Goal: Transaction & Acquisition: Obtain resource

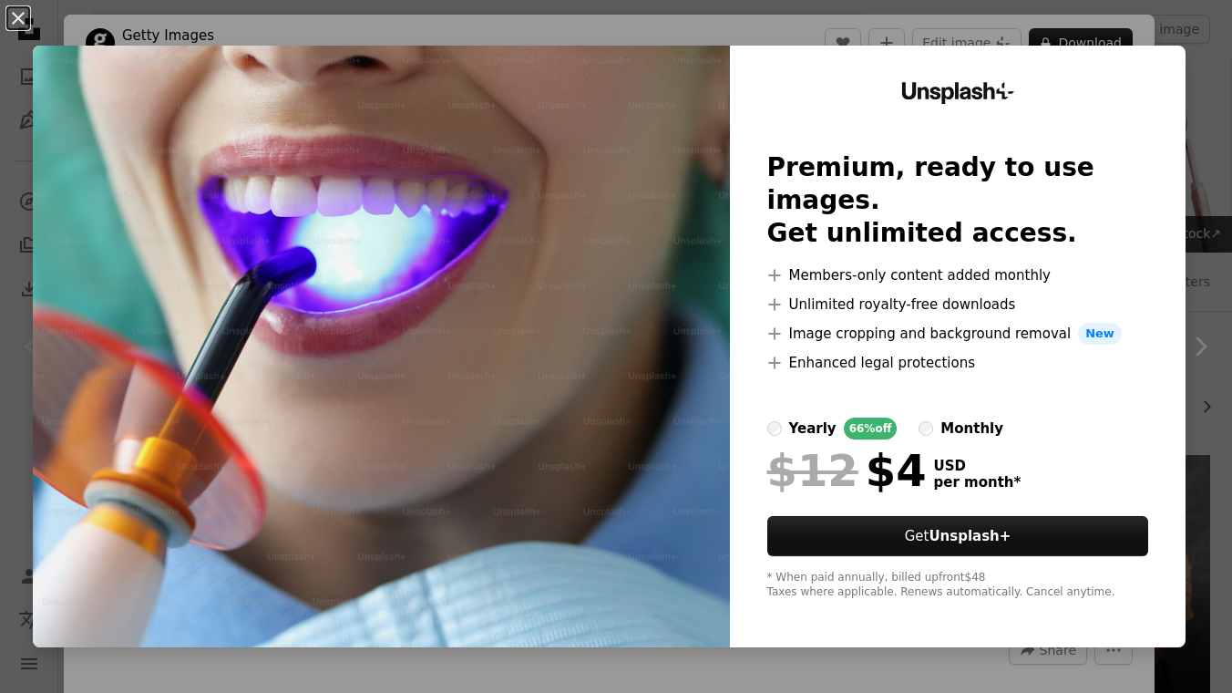
click at [977, 26] on div "An X shape Unsplash+ Premium, ready to use images. Get unlimited access. A plus…" at bounding box center [616, 346] width 1232 height 693
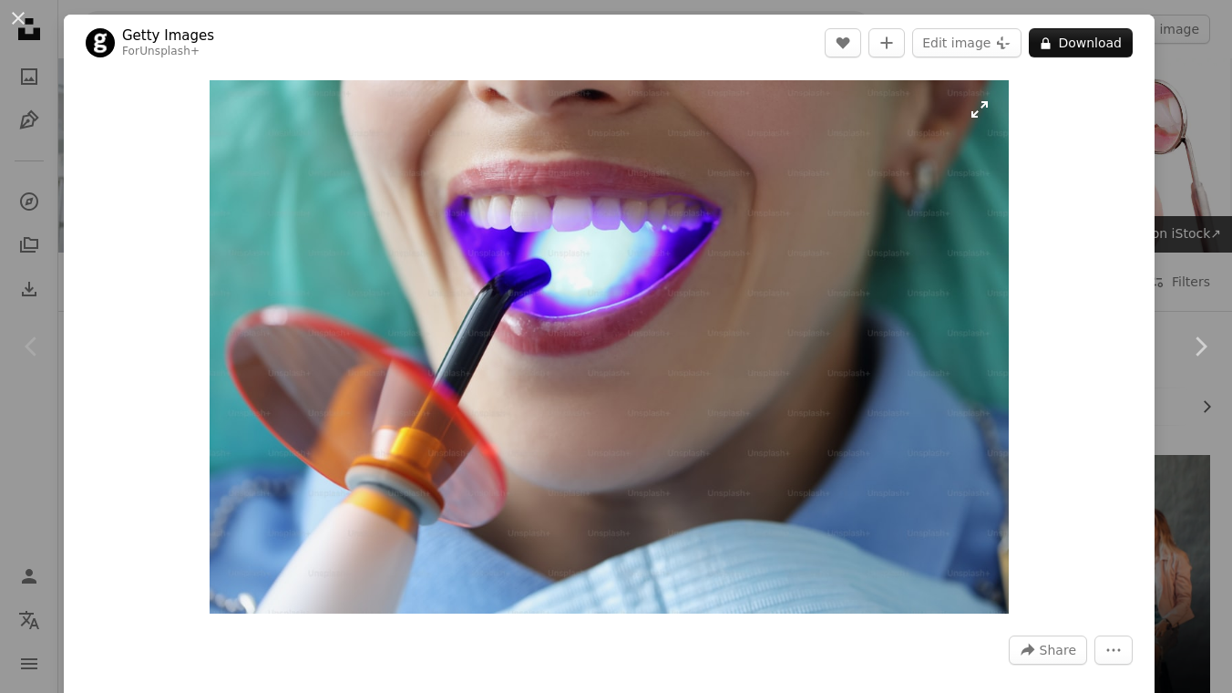
click at [737, 219] on img "Zoom in on this image" at bounding box center [609, 346] width 799 height 533
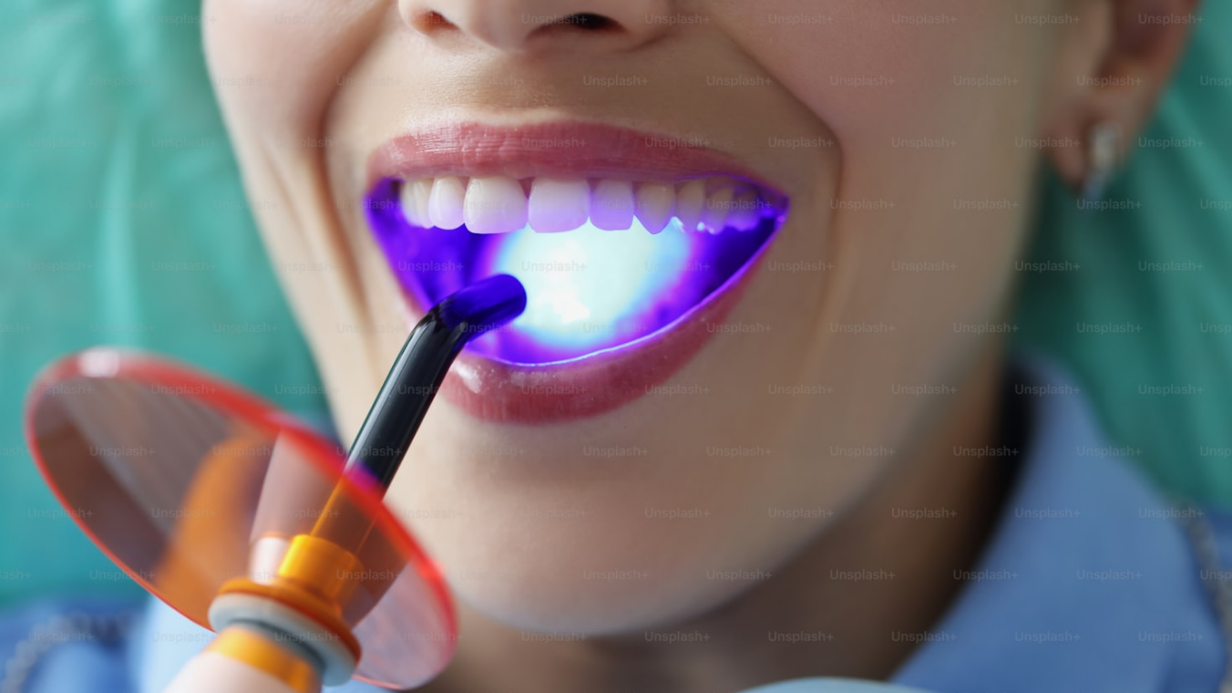
scroll to position [65, 0]
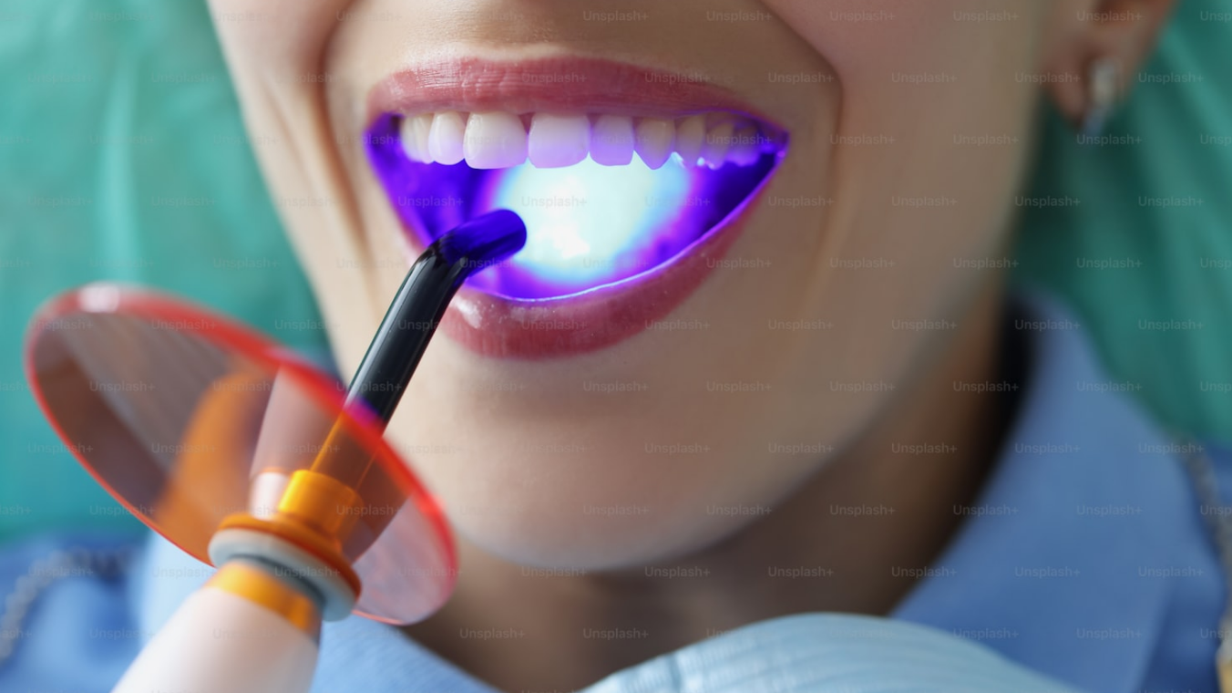
click at [737, 219] on img "Zoom out on this image" at bounding box center [616, 345] width 1234 height 823
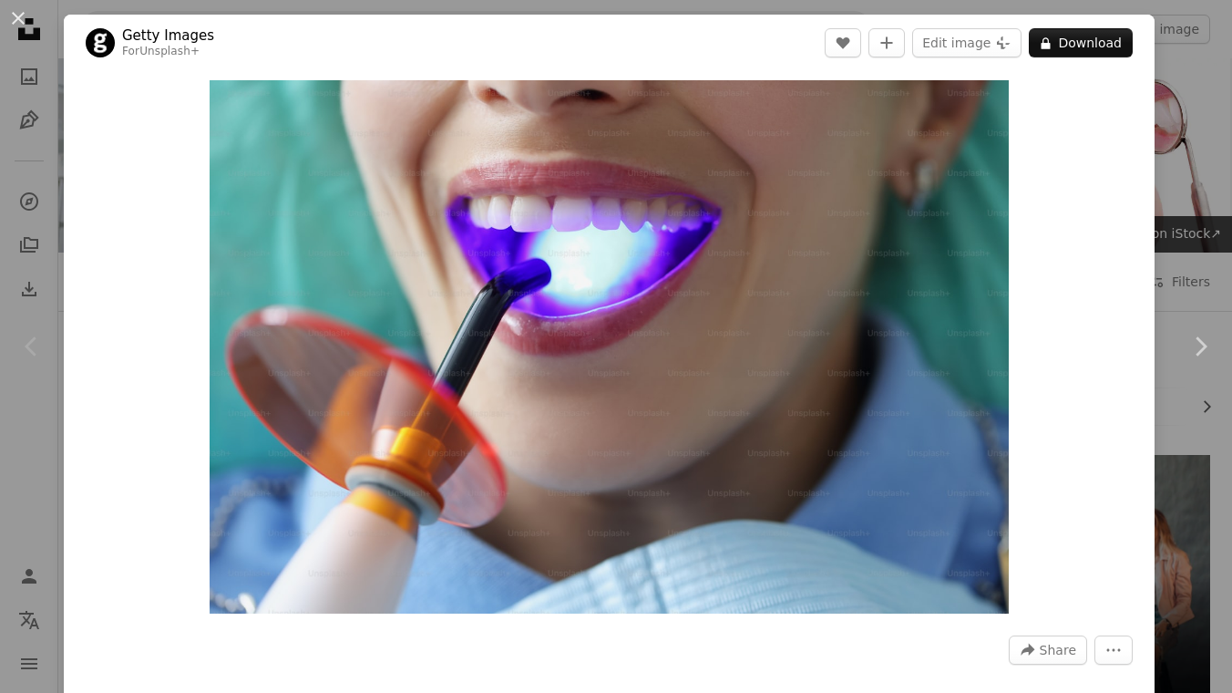
click at [1206, 36] on div "An X shape Chevron left Chevron right Getty Images For Unsplash+ A heart A plus…" at bounding box center [616, 346] width 1232 height 693
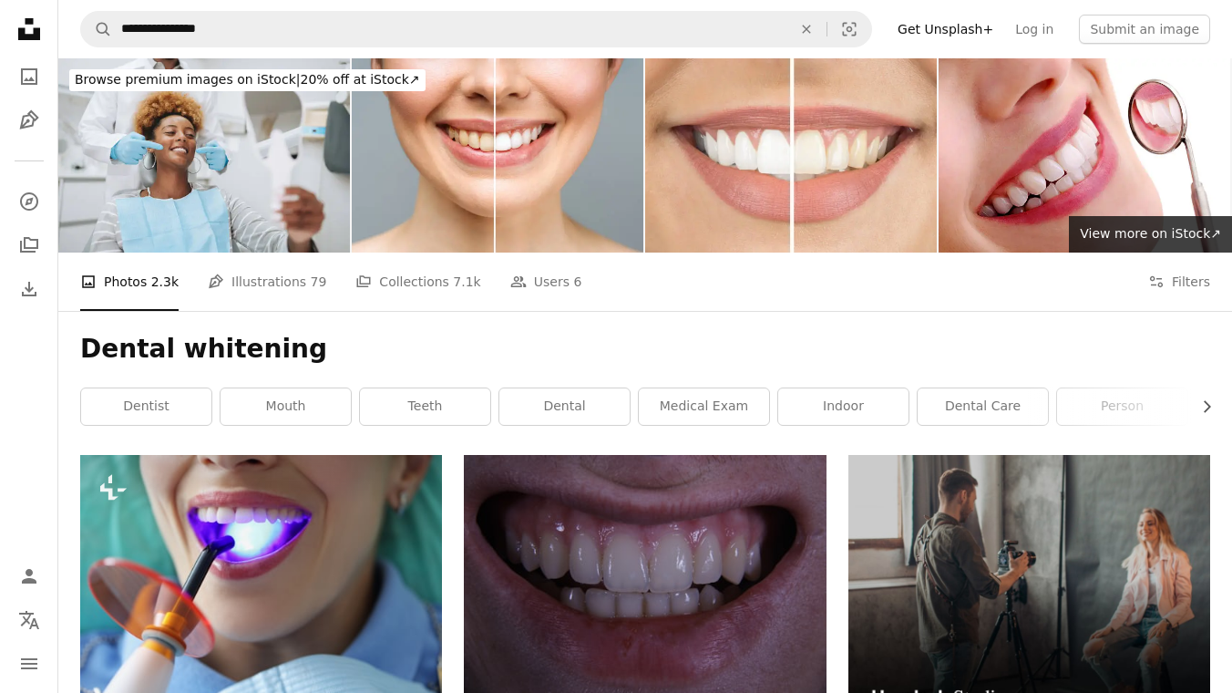
click at [367, 78] on span "Browse premium images on iStock | 20% off at [GEOGRAPHIC_DATA] ↗" at bounding box center [247, 79] width 345 height 15
